Goal: Task Accomplishment & Management: Use online tool/utility

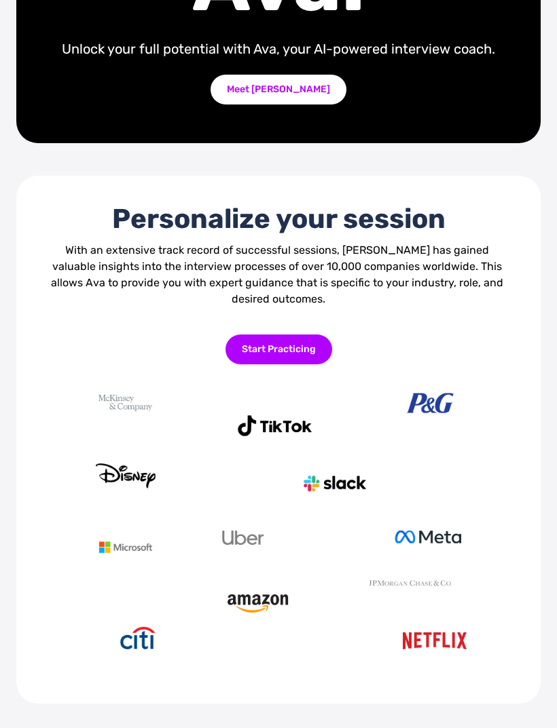
scroll to position [313, 0]
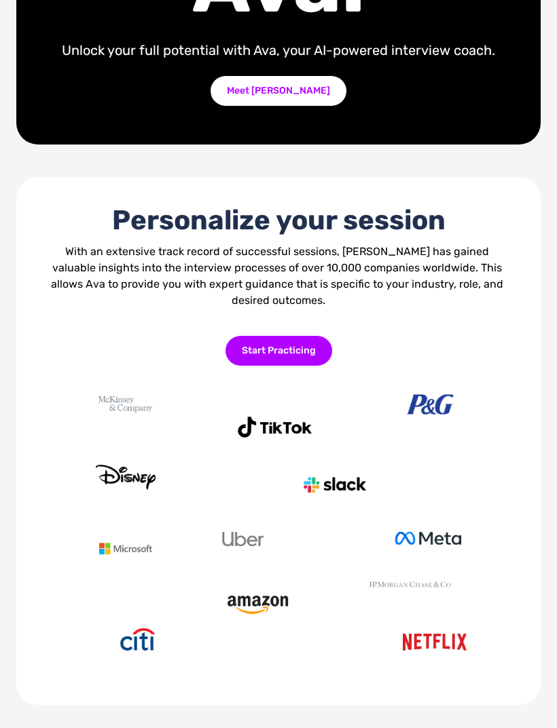
click at [291, 366] on div "Start Practicing" at bounding box center [278, 351] width 107 height 30
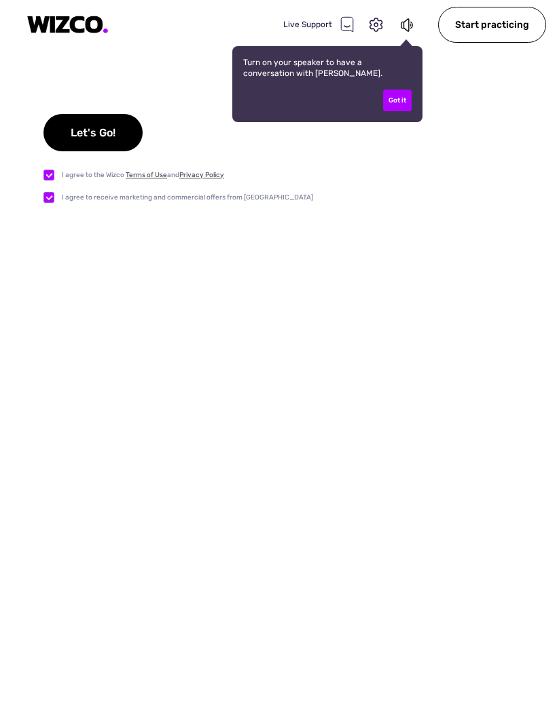
checkbox input "true"
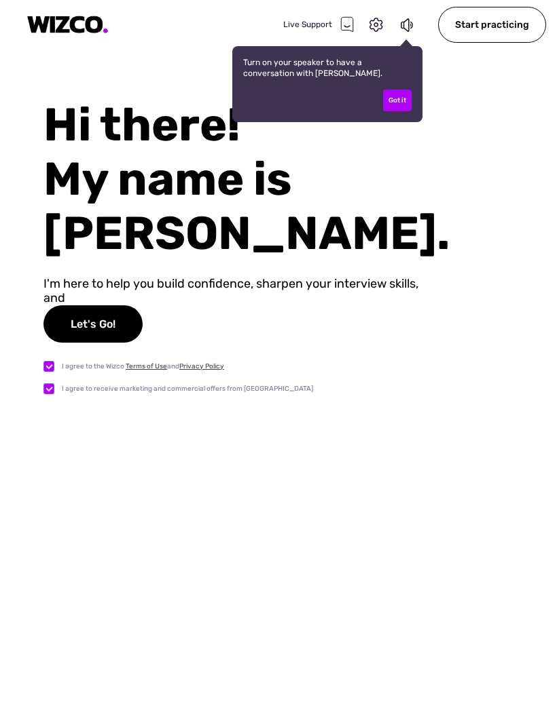
click at [117, 305] on div "Let's Go!" at bounding box center [92, 323] width 99 height 37
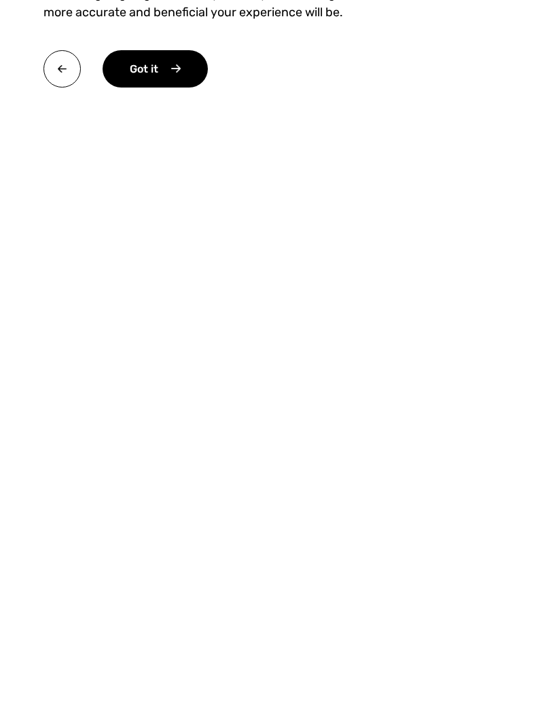
scroll to position [197, 0]
click at [160, 71] on div "Got it" at bounding box center [154, 68] width 105 height 37
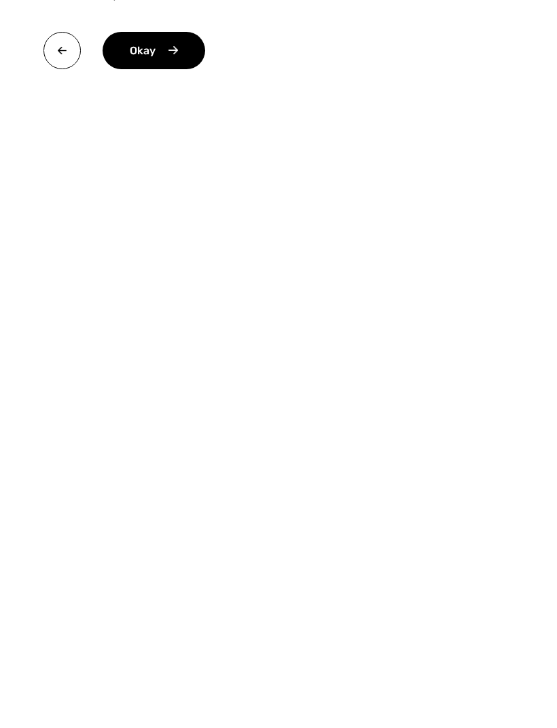
click at [166, 52] on div "Okay" at bounding box center [153, 50] width 102 height 37
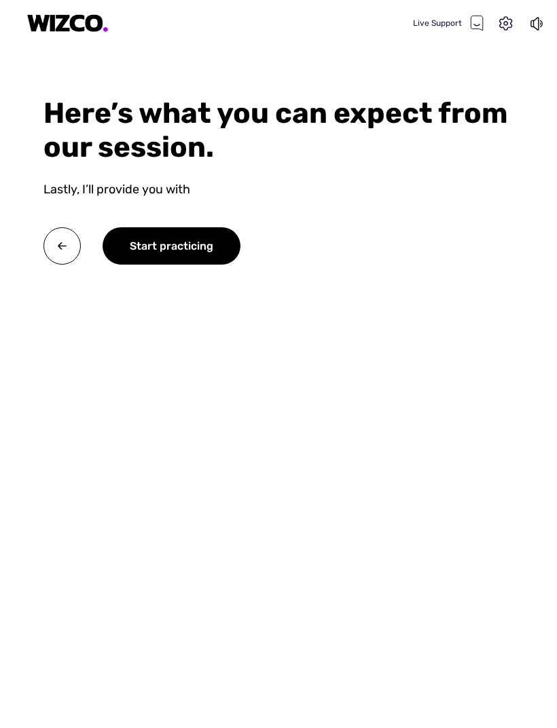
scroll to position [1, 0]
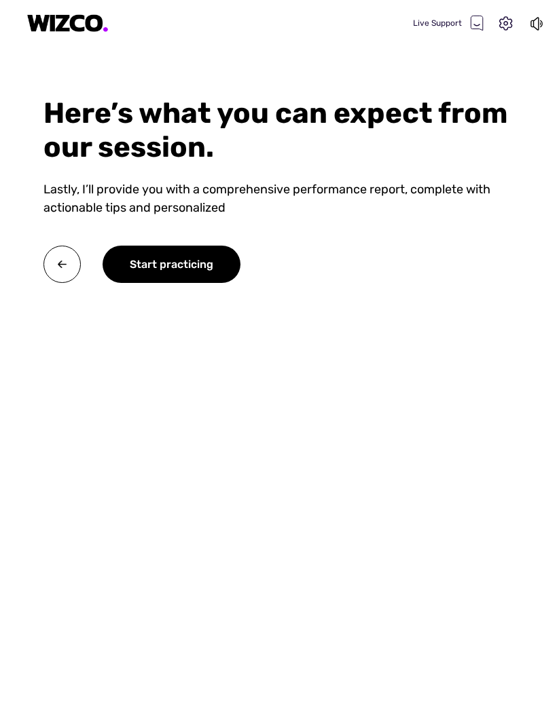
click at [200, 276] on div "Start practicing" at bounding box center [171, 264] width 138 height 37
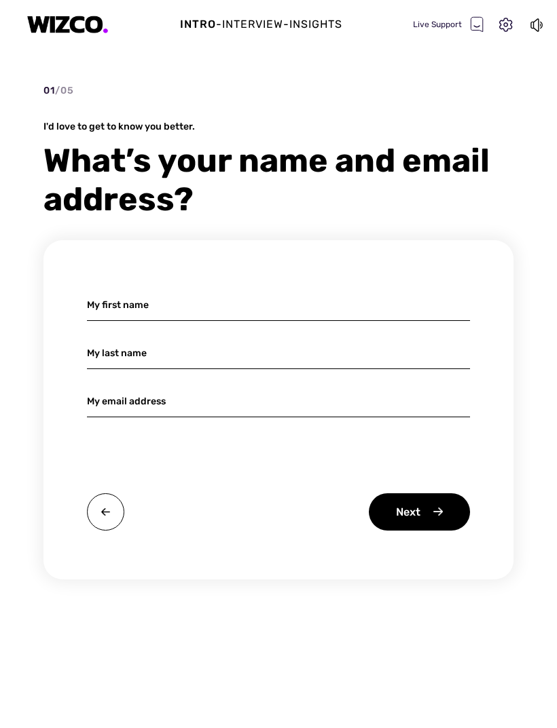
click at [369, 295] on input at bounding box center [278, 305] width 383 height 32
type input "[PERSON_NAME]"
click at [259, 345] on input at bounding box center [278, 353] width 383 height 32
type input "Sankepelly"
click at [291, 404] on input at bounding box center [278, 402] width 383 height 32
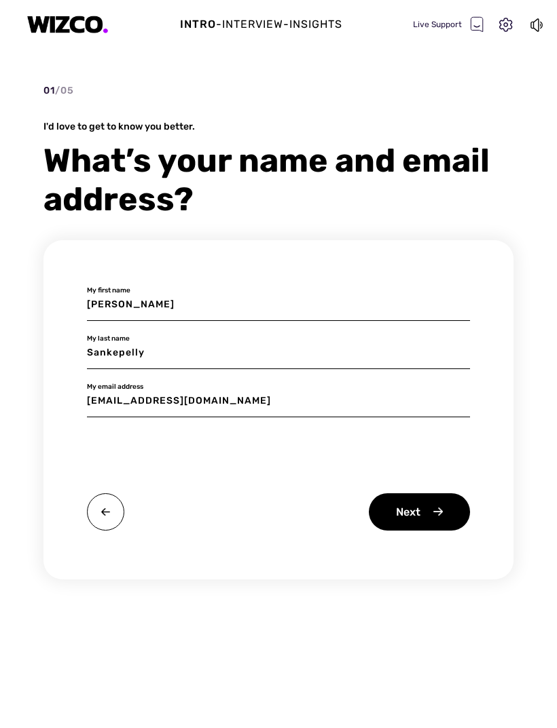
type input "[EMAIL_ADDRESS][DOMAIN_NAME]"
click at [425, 453] on div "[PERSON_NAME] My first name Sankepelly My last name [EMAIL_ADDRESS][DOMAIN_NAME…" at bounding box center [278, 409] width 470 height 339
click at [424, 519] on div "Next" at bounding box center [419, 511] width 101 height 37
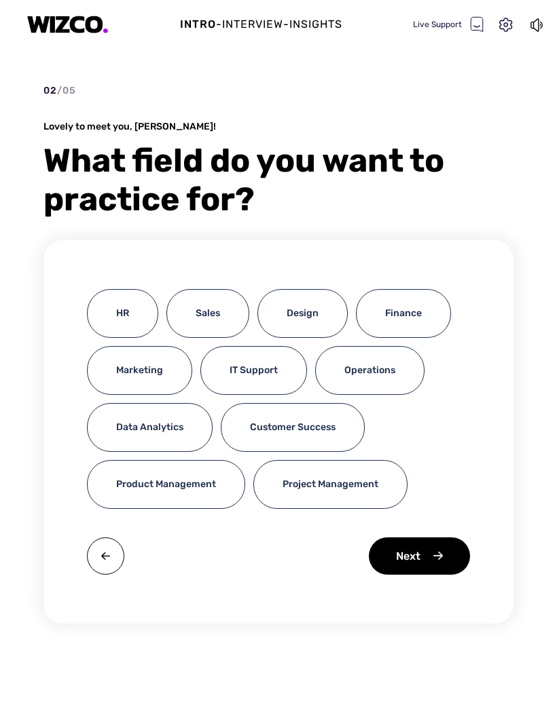
click at [276, 367] on div "IT Support" at bounding box center [253, 370] width 107 height 49
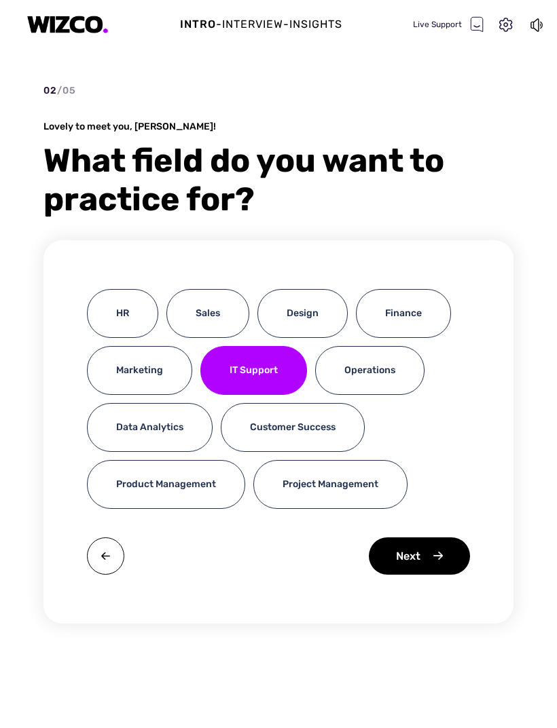
click at [311, 306] on div "Design" at bounding box center [302, 313] width 90 height 49
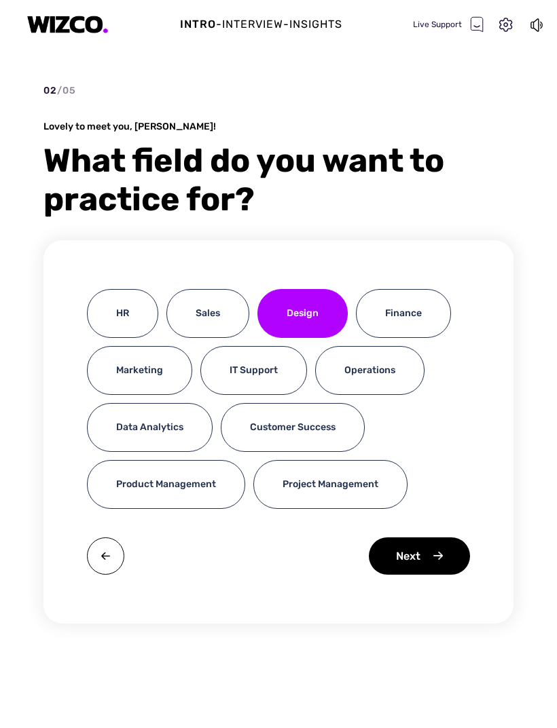
click at [272, 371] on div "IT Support" at bounding box center [253, 370] width 107 height 49
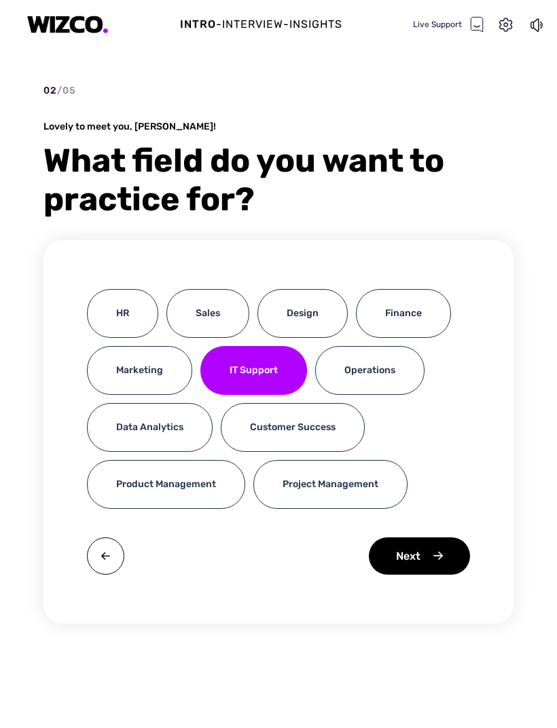
click at [396, 376] on div "Operations" at bounding box center [369, 370] width 109 height 49
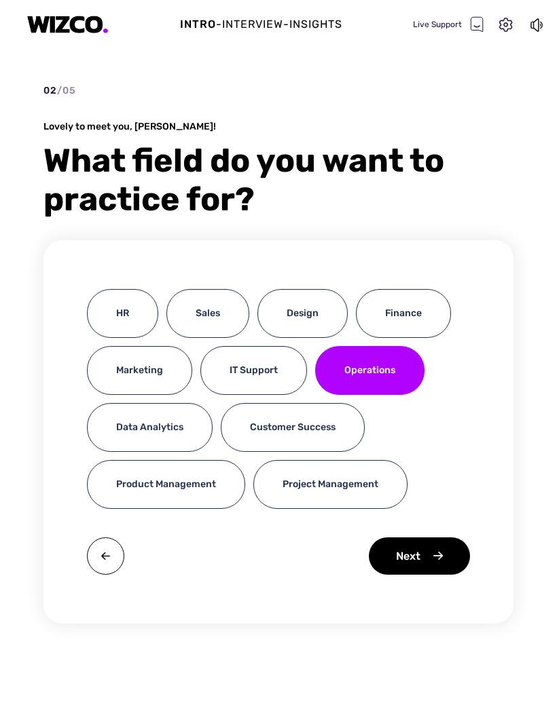
click at [282, 370] on div "IT Support" at bounding box center [253, 370] width 107 height 49
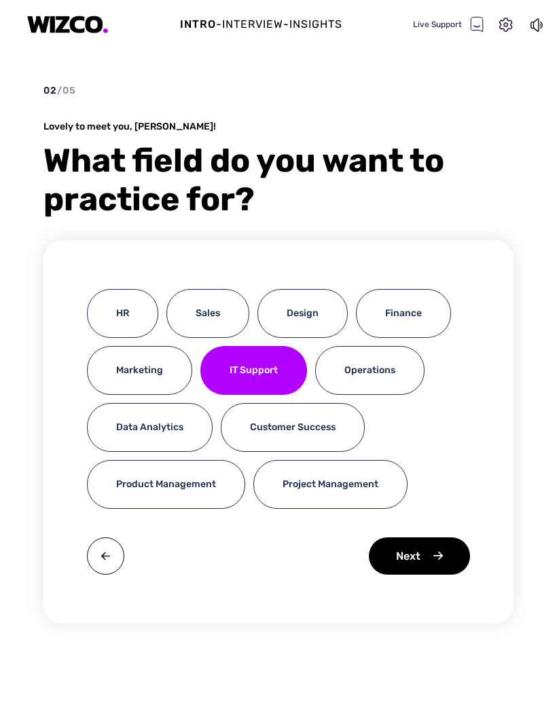
click at [424, 559] on div "Next" at bounding box center [419, 556] width 101 height 37
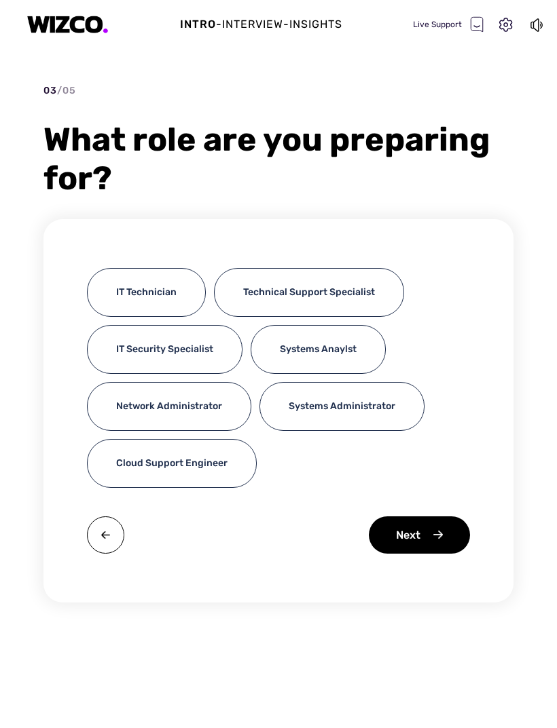
click at [172, 295] on div "IT Technician" at bounding box center [146, 292] width 119 height 49
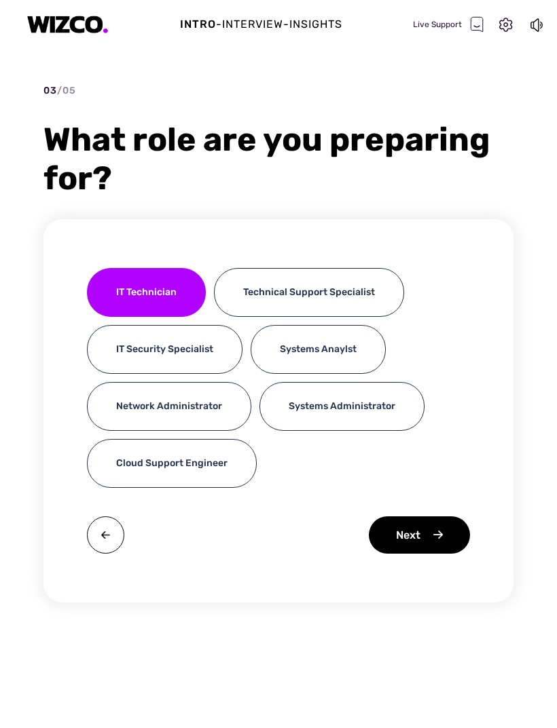
click at [430, 542] on div "Next" at bounding box center [419, 535] width 101 height 37
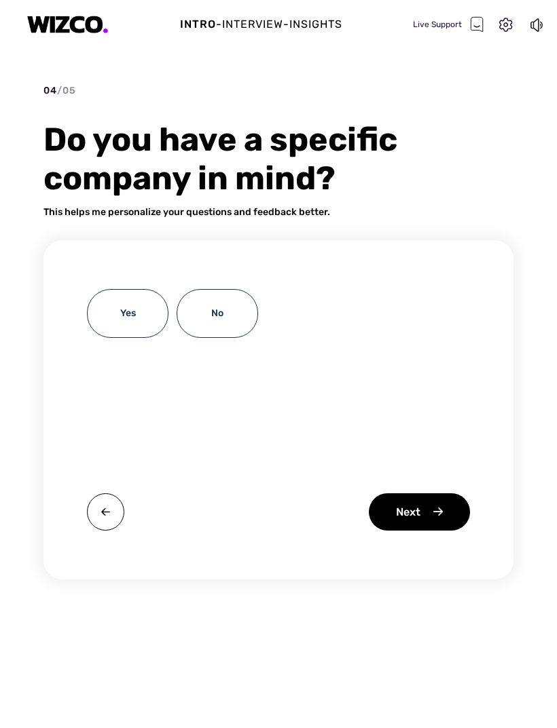
click at [219, 318] on div "No" at bounding box center [216, 313] width 81 height 49
click at [425, 511] on div "Next" at bounding box center [419, 511] width 101 height 37
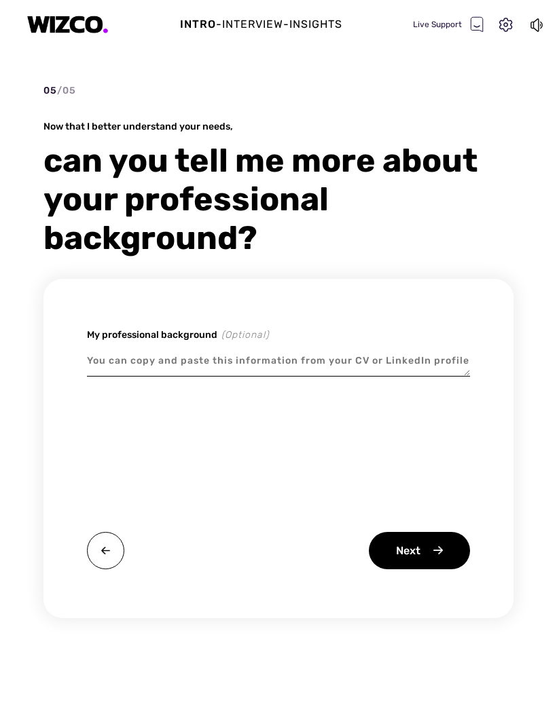
click at [431, 352] on textarea at bounding box center [278, 360] width 383 height 31
click at [424, 357] on textarea at bounding box center [278, 360] width 383 height 31
paste textarea "A competent professional nearly 12.9 years of experience in application develop…"
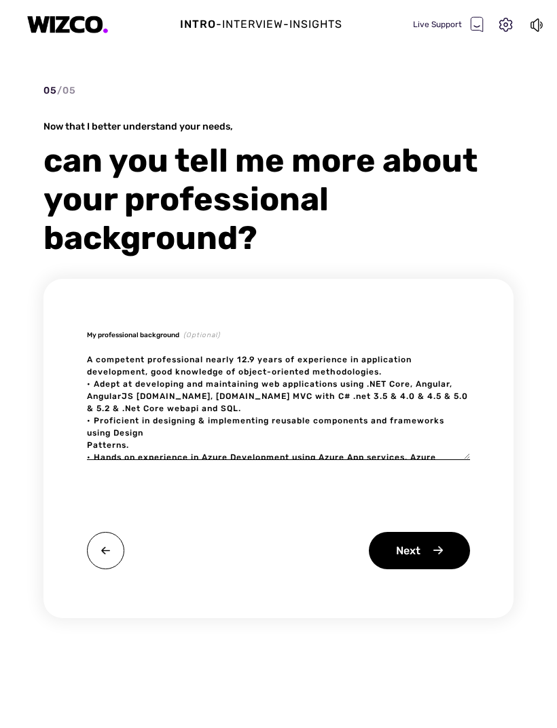
type textarea "x"
type textarea "A competent professional nearly 12.9 years of experience in application develop…"
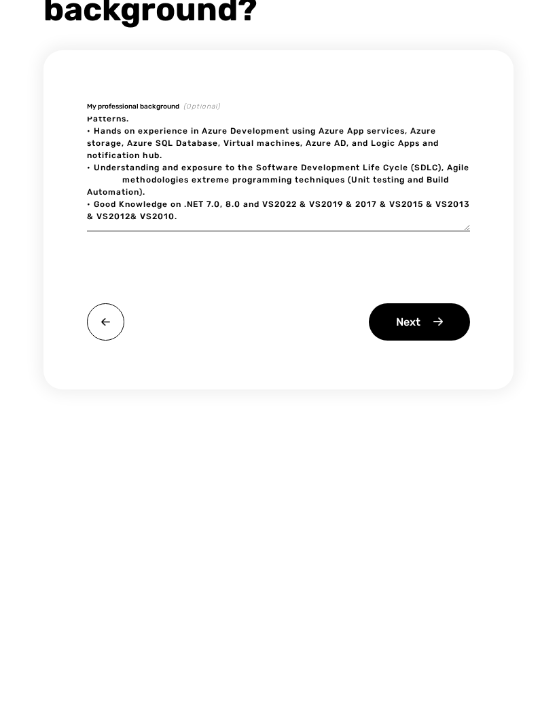
click at [426, 532] on div "Next" at bounding box center [419, 550] width 101 height 37
type textarea "x"
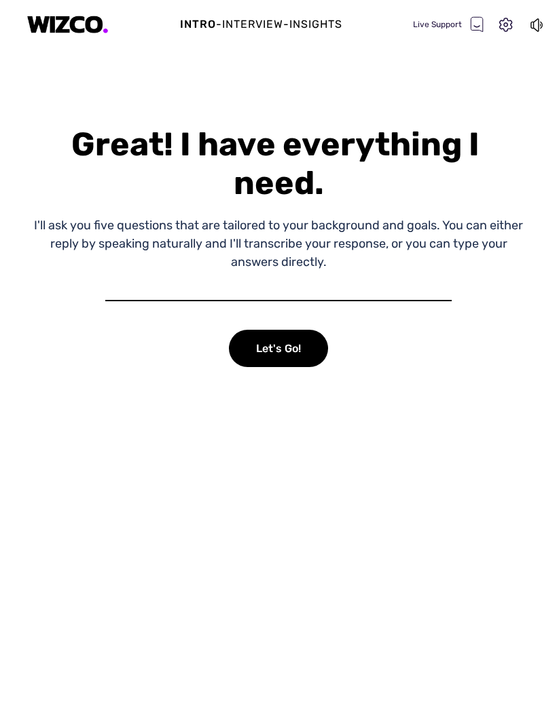
click at [291, 352] on div "Let's Go!" at bounding box center [278, 348] width 99 height 37
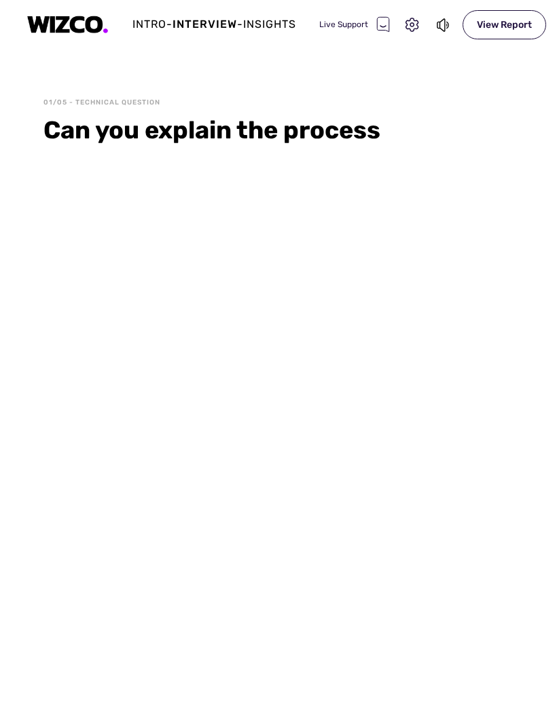
select select "FEA6318EFCC13A044D1C1C6B76D64ADD0A75848B"
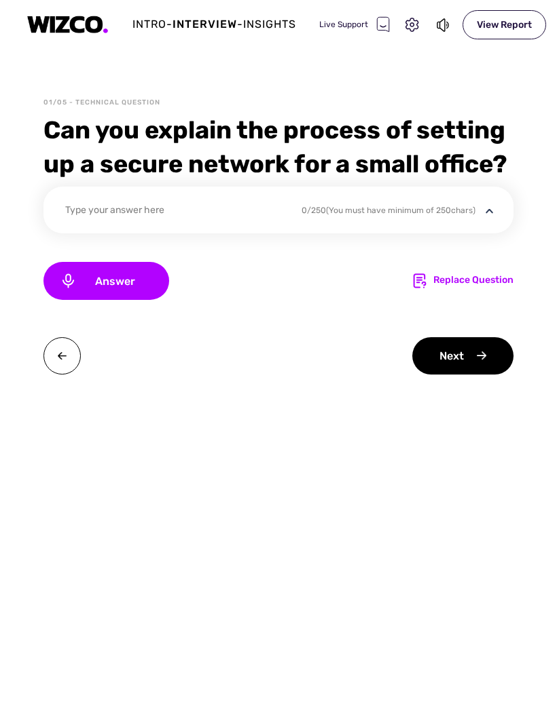
click at [140, 276] on span "Answer" at bounding box center [115, 281] width 76 height 13
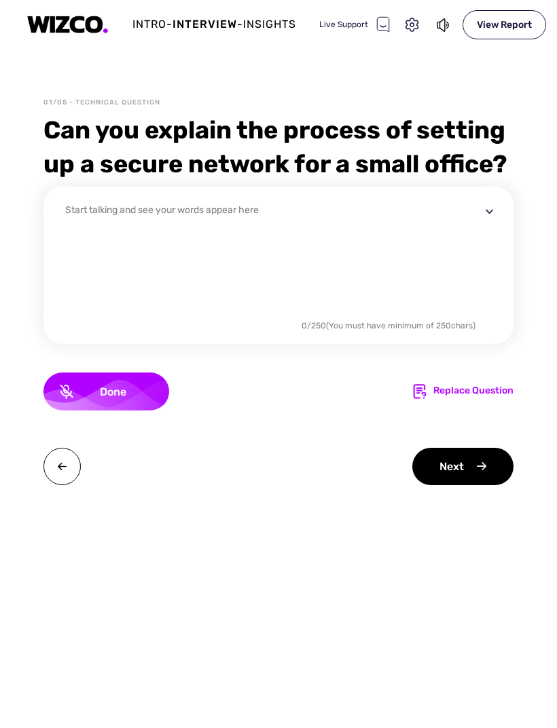
click at [462, 390] on div "Replace Question" at bounding box center [473, 391] width 80 height 16
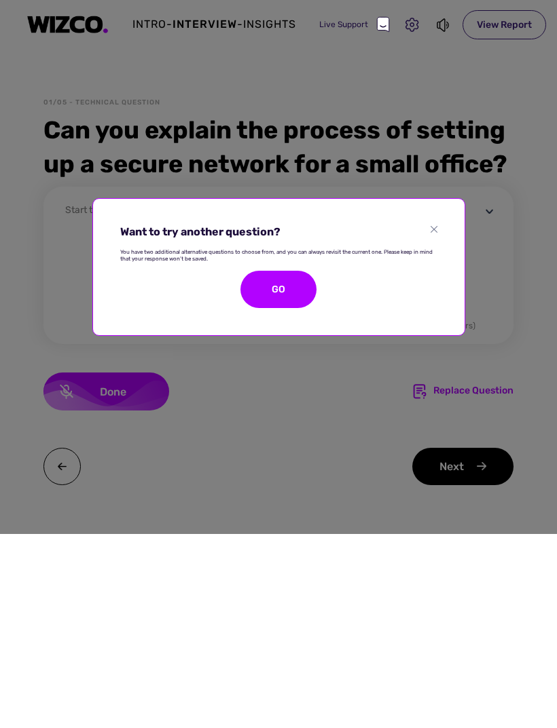
click at [291, 292] on div "GO" at bounding box center [278, 289] width 76 height 37
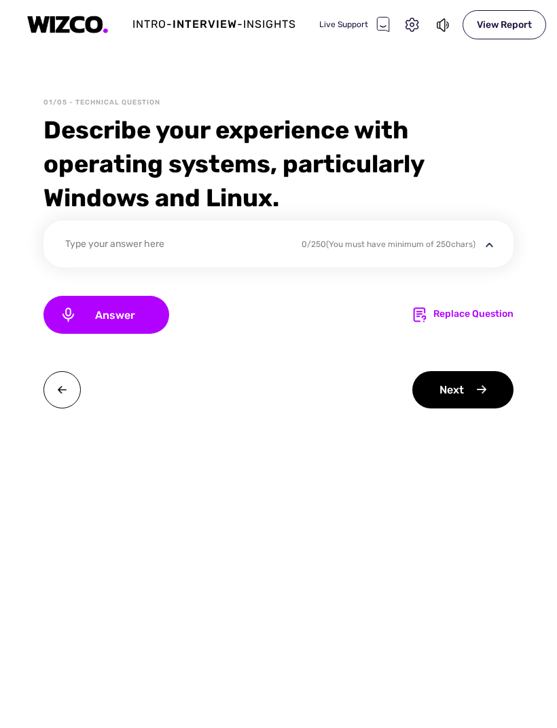
click at [472, 392] on div "Next" at bounding box center [462, 389] width 101 height 37
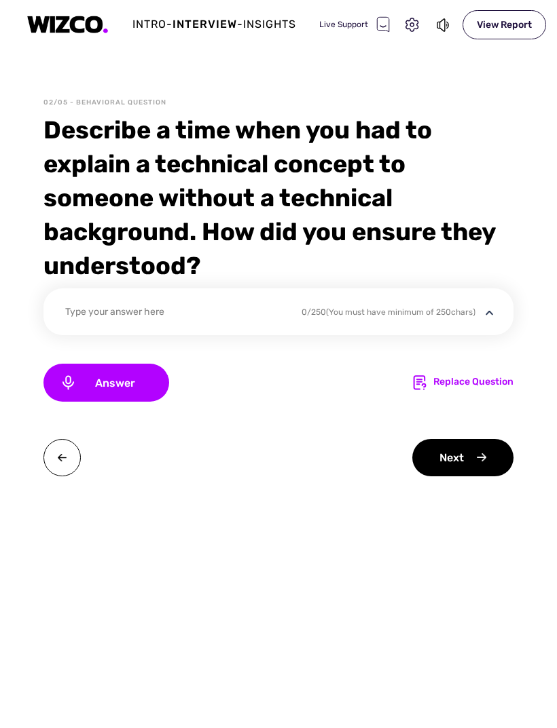
click at [489, 379] on div "Replace Question" at bounding box center [473, 383] width 80 height 16
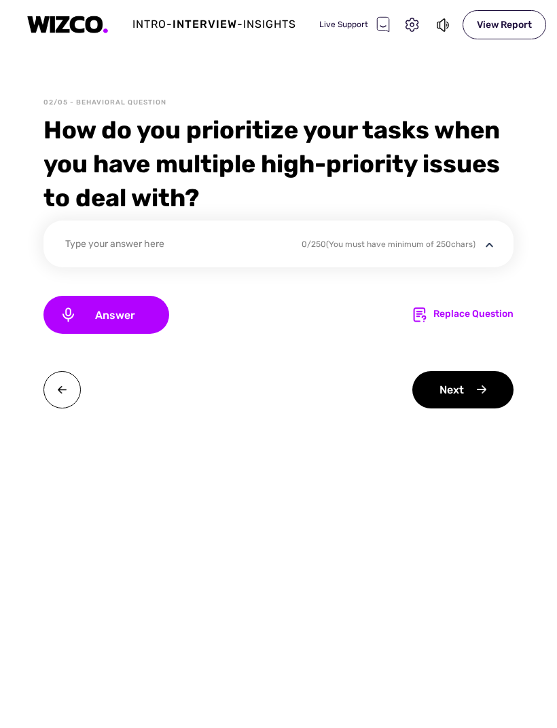
click at [450, 251] on div "Type your answer here" at bounding box center [281, 252] width 432 height 31
click at [395, 244] on div "0 / 250 (You must have minimum of 250 chars)" at bounding box center [388, 244] width 174 height 12
click at [227, 238] on div "Type your answer here" at bounding box center [174, 246] width 219 height 18
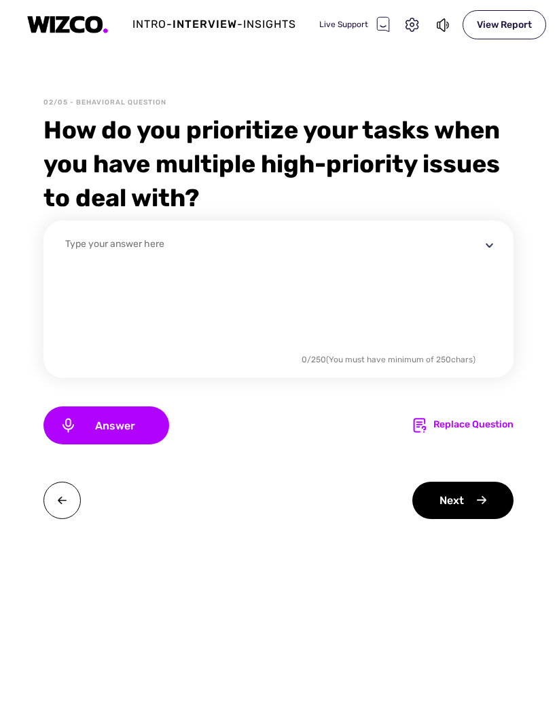
click at [375, 257] on textarea at bounding box center [272, 294] width 415 height 114
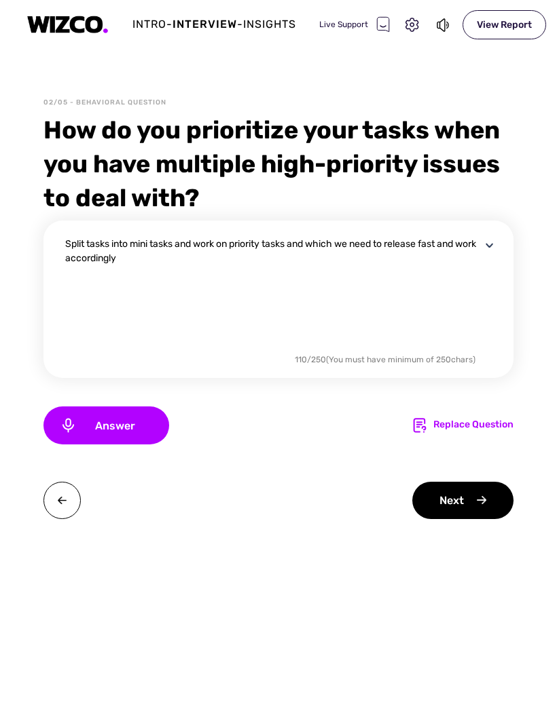
click at [429, 300] on textarea "Split tasks into mini tasks and work on priority tasks and which we need to rel…" at bounding box center [272, 294] width 415 height 114
type textarea "Split tasks into mini tasks and work on priority tasks and which we need to rel…"
click at [441, 488] on div "Next" at bounding box center [462, 500] width 101 height 37
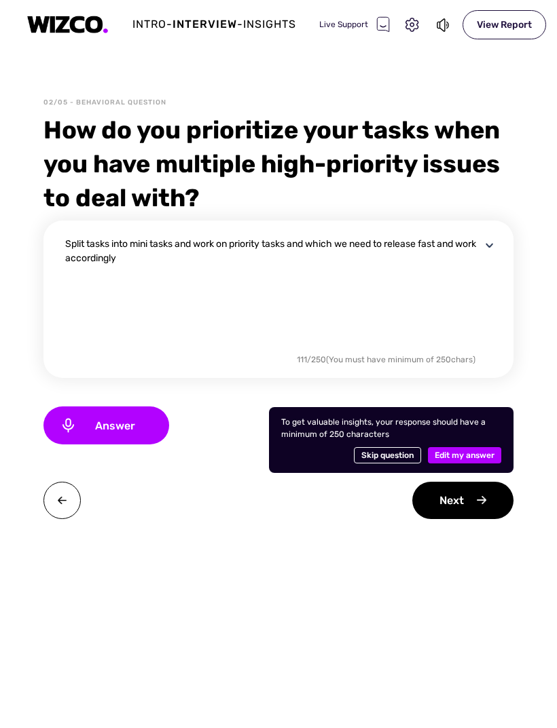
click at [472, 453] on span "Edit my answer" at bounding box center [464, 455] width 60 height 16
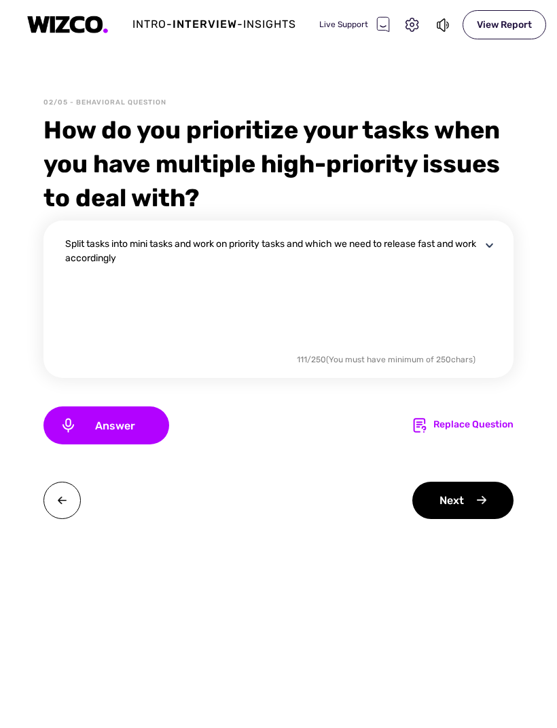
click at [460, 508] on div "Next" at bounding box center [462, 500] width 101 height 37
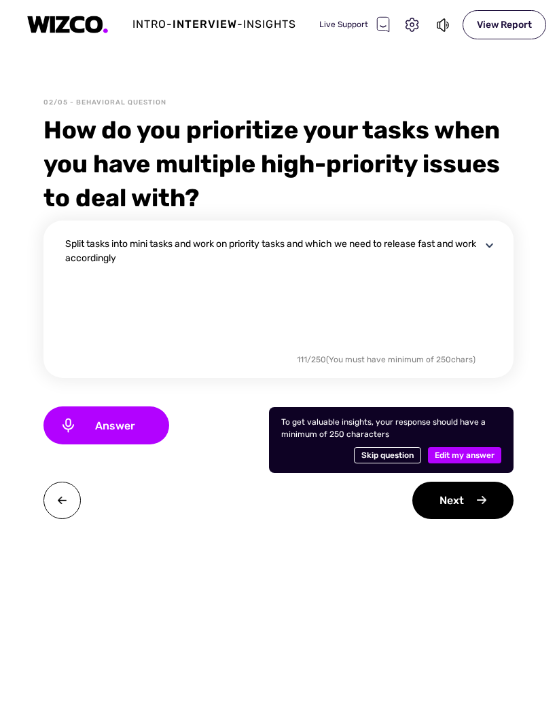
click at [386, 453] on span "Skip question" at bounding box center [387, 455] width 52 height 16
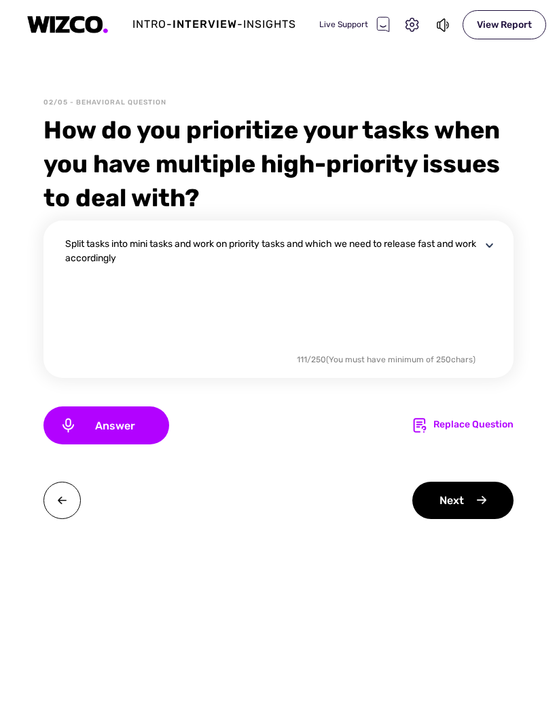
click at [456, 307] on textarea "Split tasks into mini tasks and work on priority tasks and which we need to rel…" at bounding box center [272, 294] width 415 height 114
click at [464, 426] on div "Replace Question" at bounding box center [473, 425] width 80 height 16
